Goal: Information Seeking & Learning: Learn about a topic

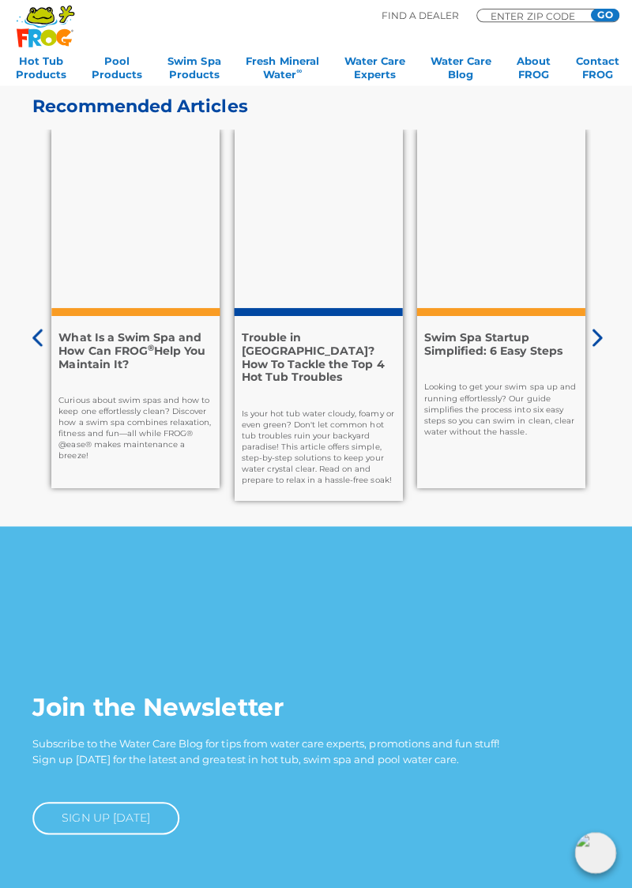
scroll to position [4000, 0]
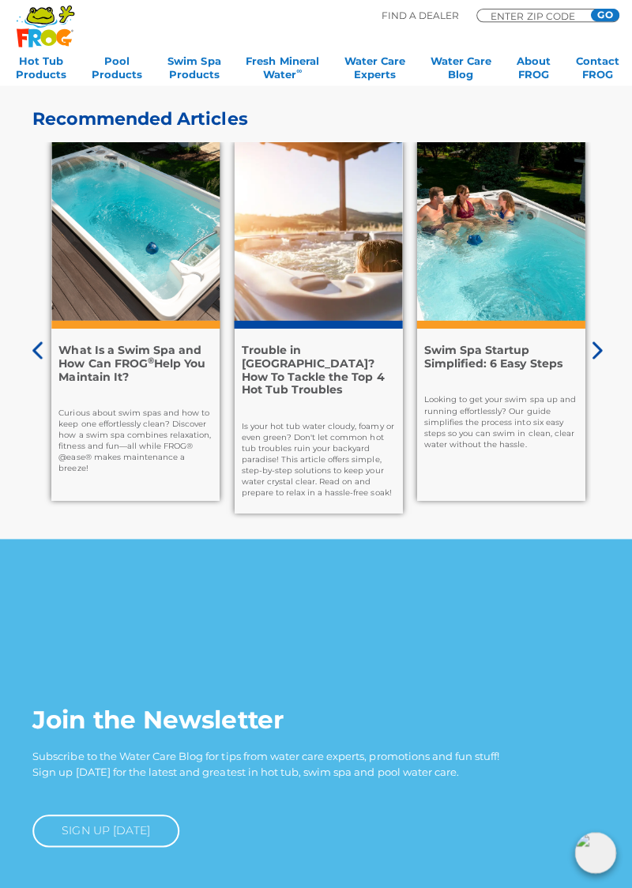
click at [614, 349] on div "Recommended Articles 7 Facts to Help You Know Your Enemy: Algae Prevention is t…" at bounding box center [316, 322] width 607 height 428
click at [598, 340] on icon at bounding box center [595, 348] width 10 height 17
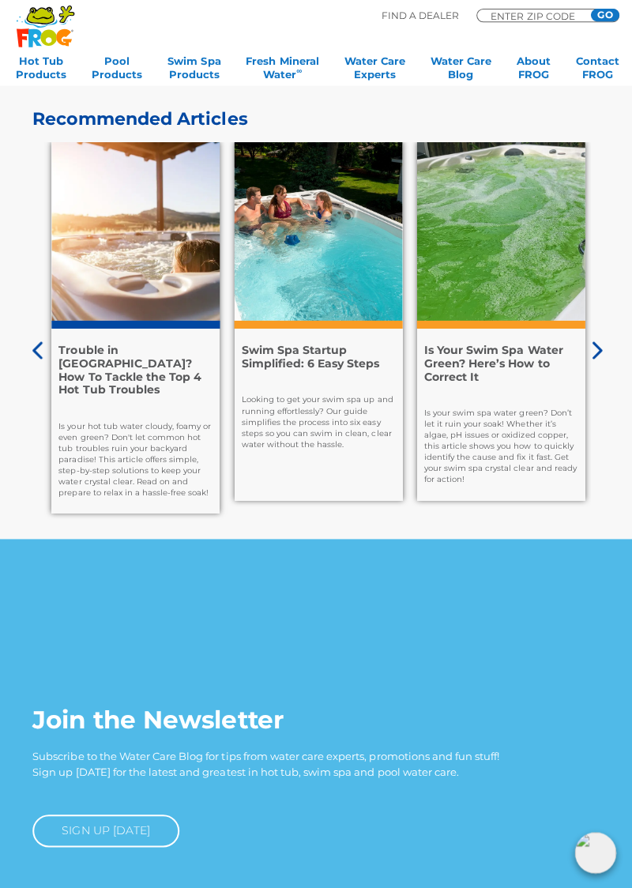
click at [599, 340] on icon at bounding box center [595, 348] width 10 height 17
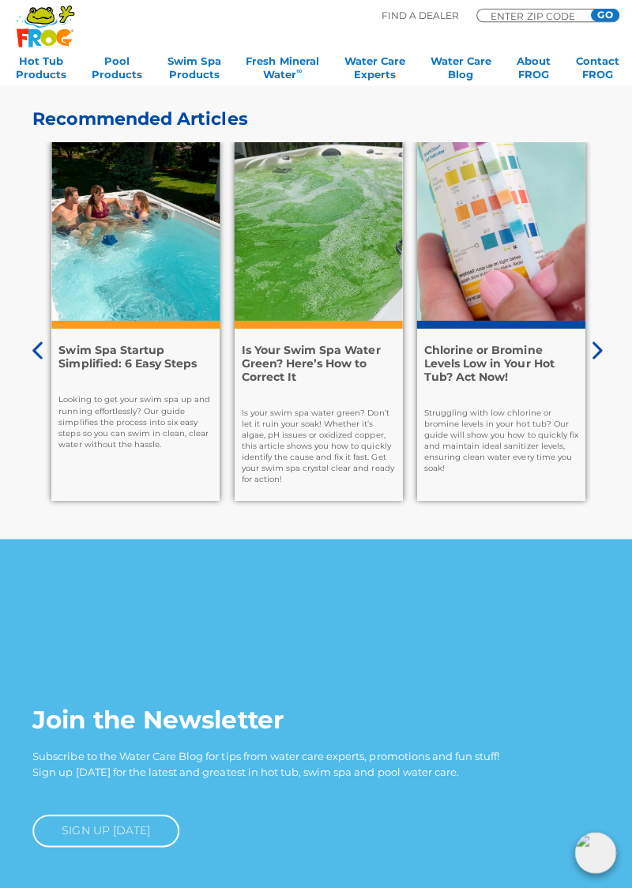
click at [591, 339] on icon at bounding box center [593, 349] width 13 height 20
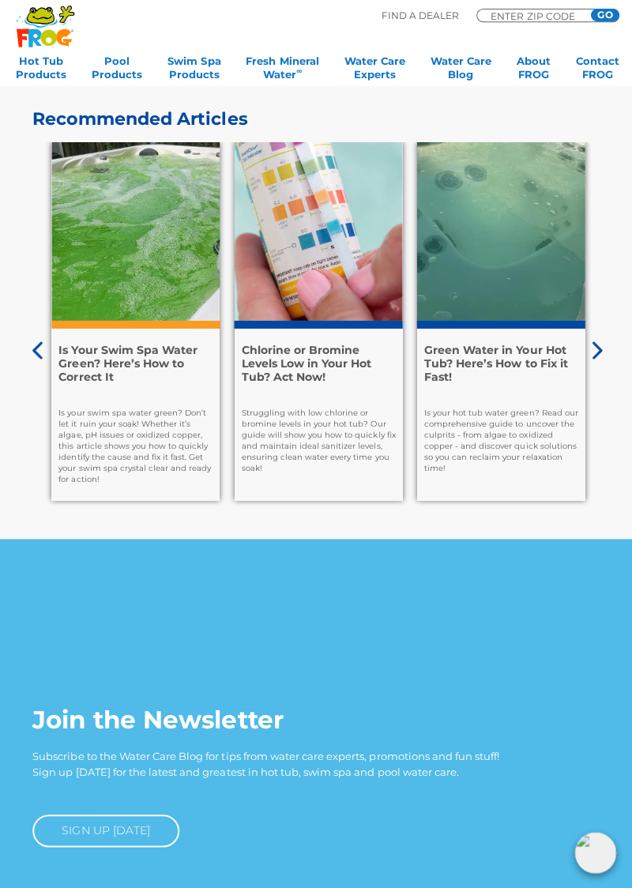
click at [594, 347] on icon at bounding box center [593, 349] width 13 height 20
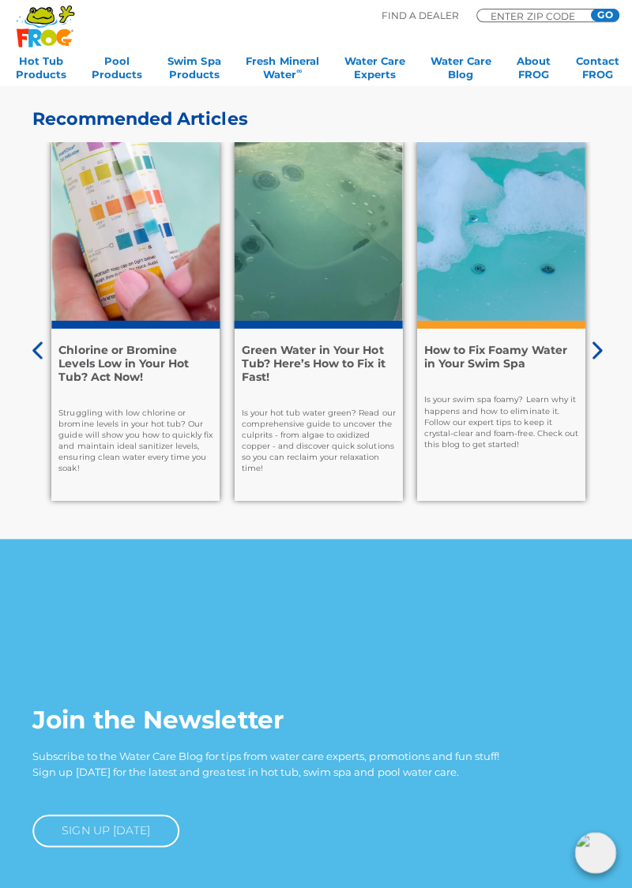
click at [579, 341] on div "How to Fix Foamy Water in Your Swim Spa Is your swim spa foamy? Learn why it ha…" at bounding box center [499, 413] width 168 height 172
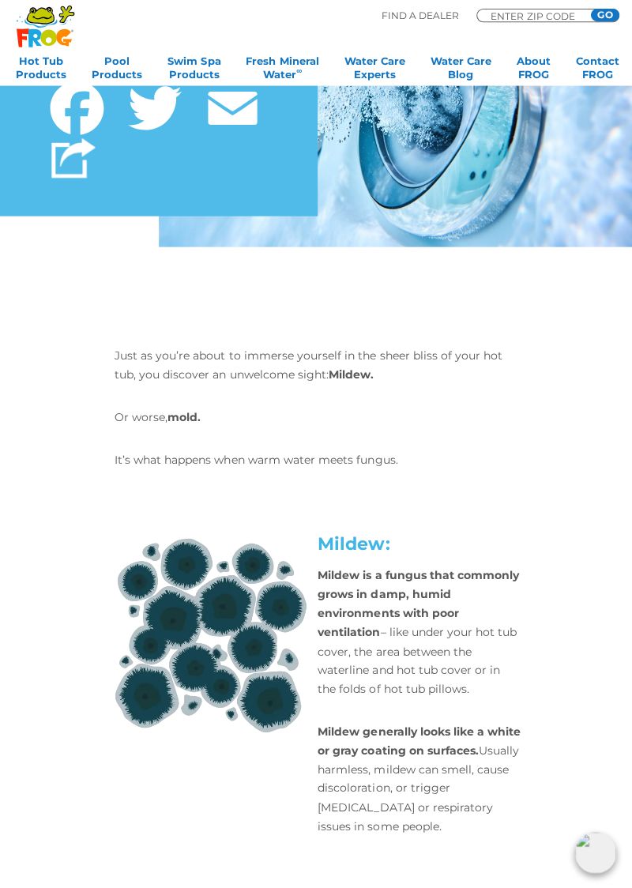
scroll to position [0, 0]
